Goal: Transaction & Acquisition: Purchase product/service

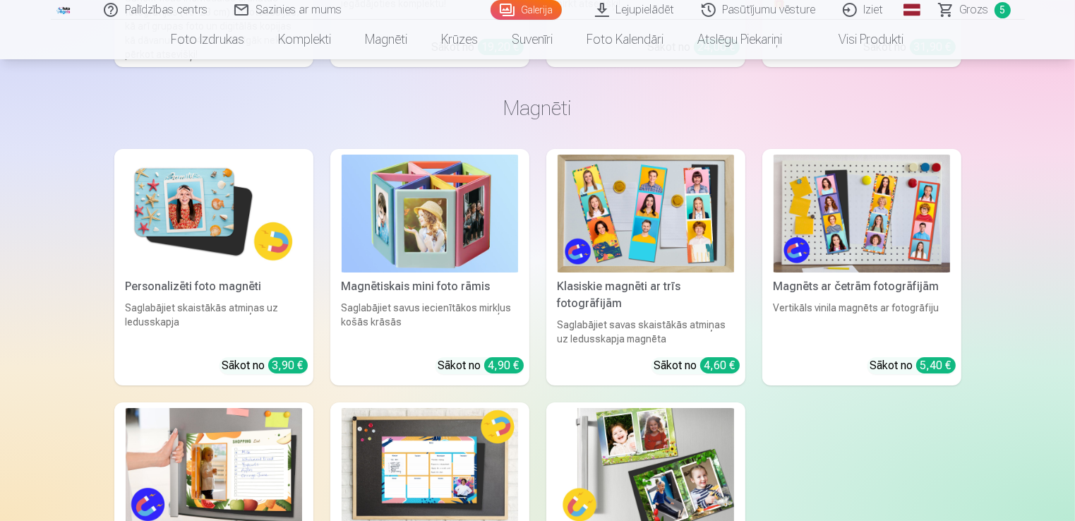
scroll to position [5049, 0]
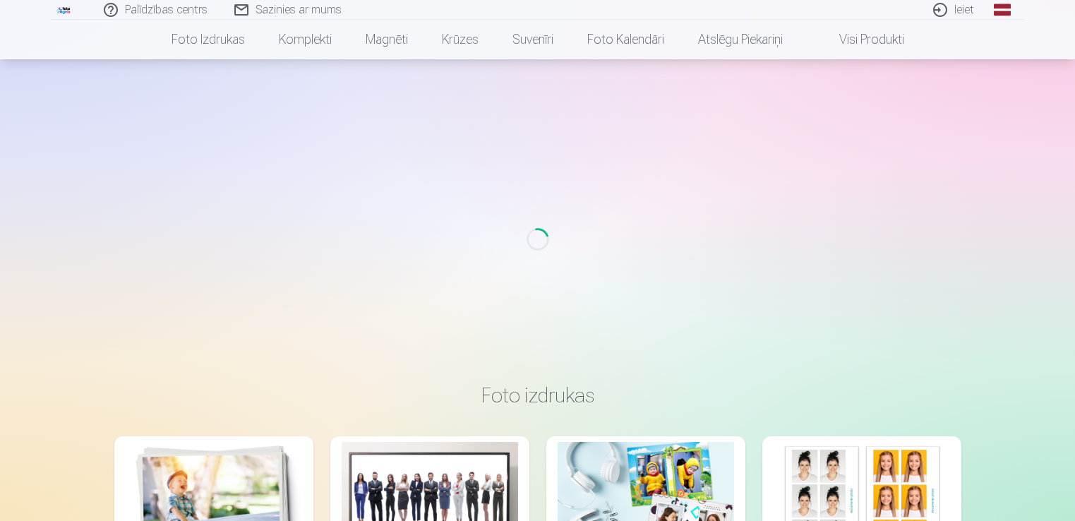
scroll to position [3044, 0]
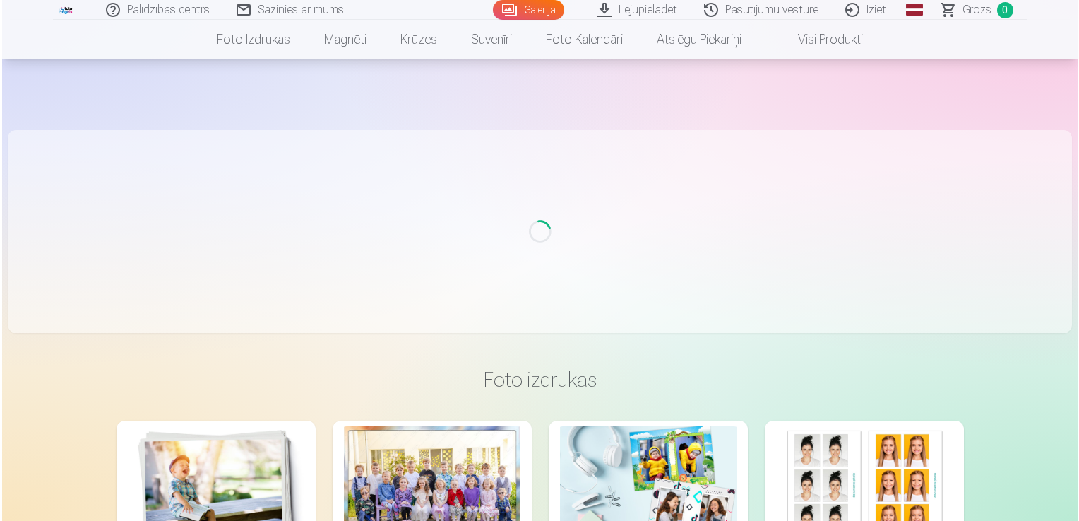
scroll to position [6694, 0]
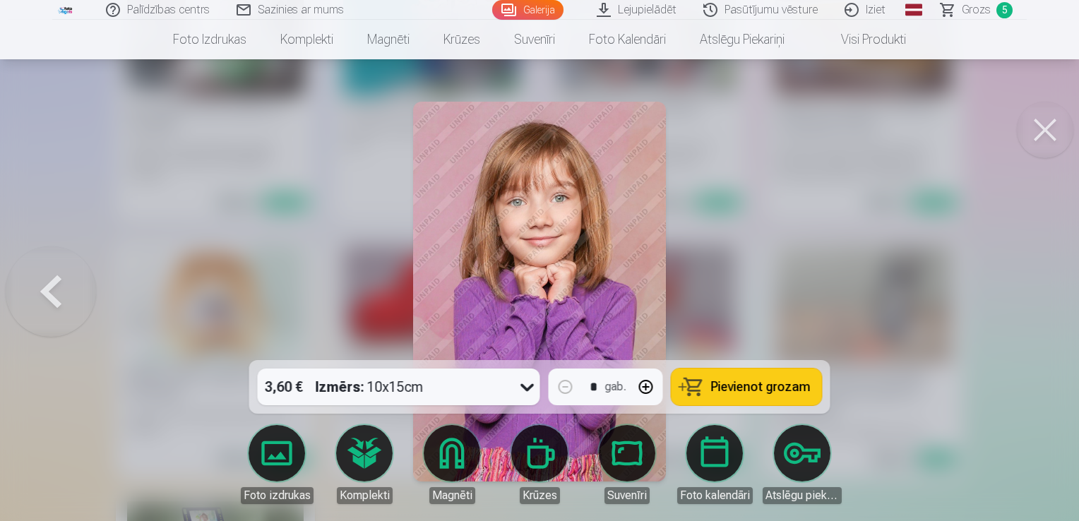
click at [1036, 133] on button at bounding box center [1045, 130] width 56 height 56
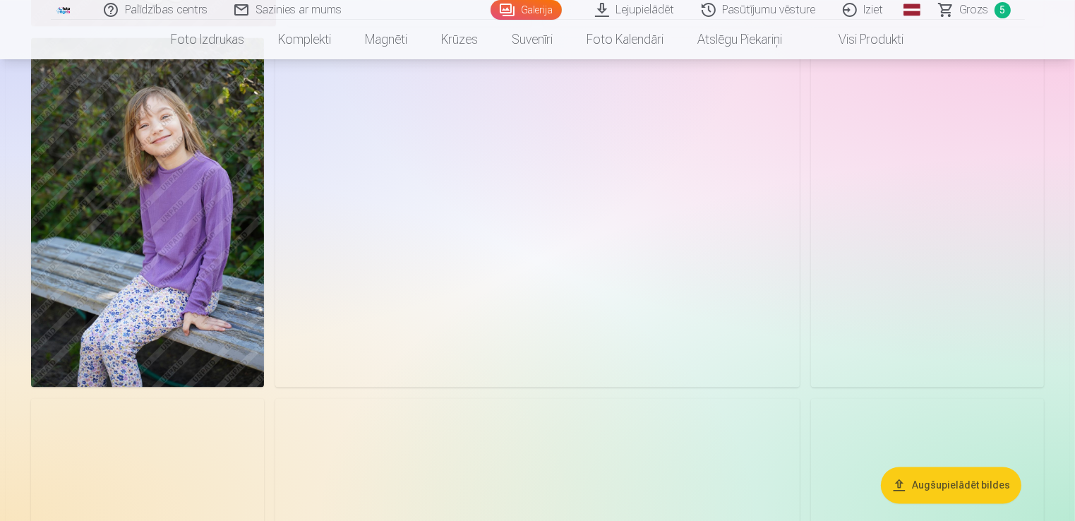
scroll to position [2657, 0]
